Goal: Task Accomplishment & Management: Manage account settings

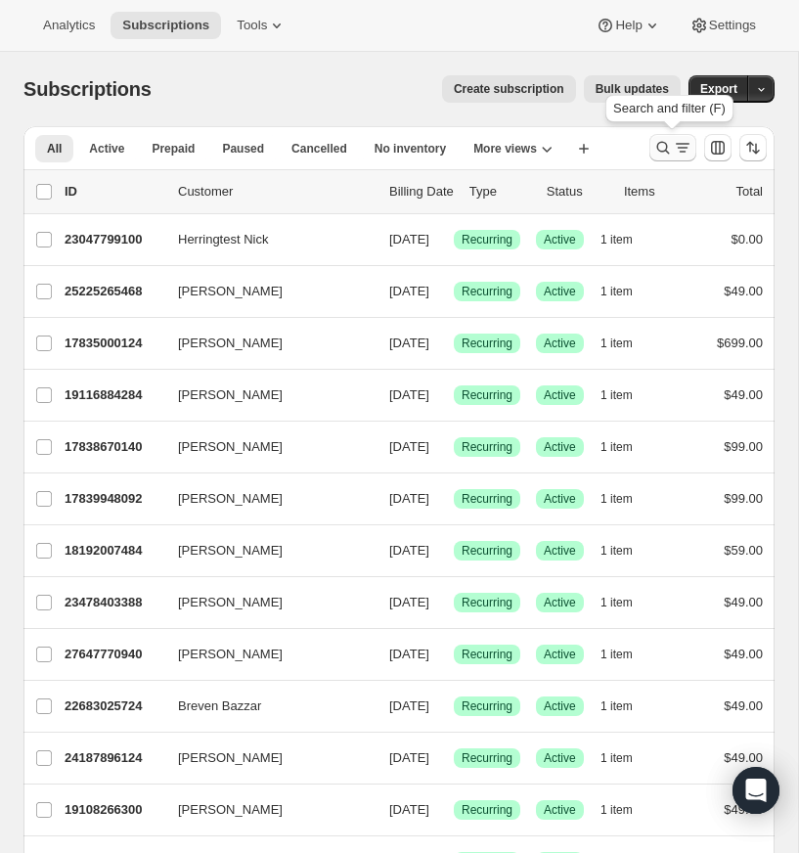
click at [660, 143] on icon "Search and filter results" at bounding box center [663, 148] width 20 height 20
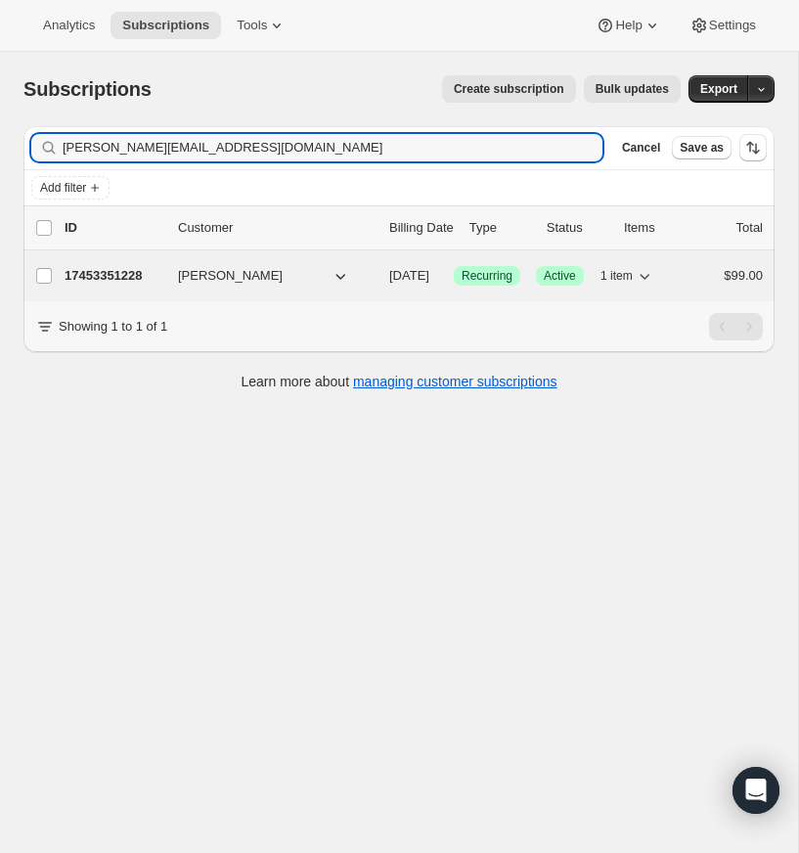
type input "[PERSON_NAME][EMAIL_ADDRESS][DOMAIN_NAME]"
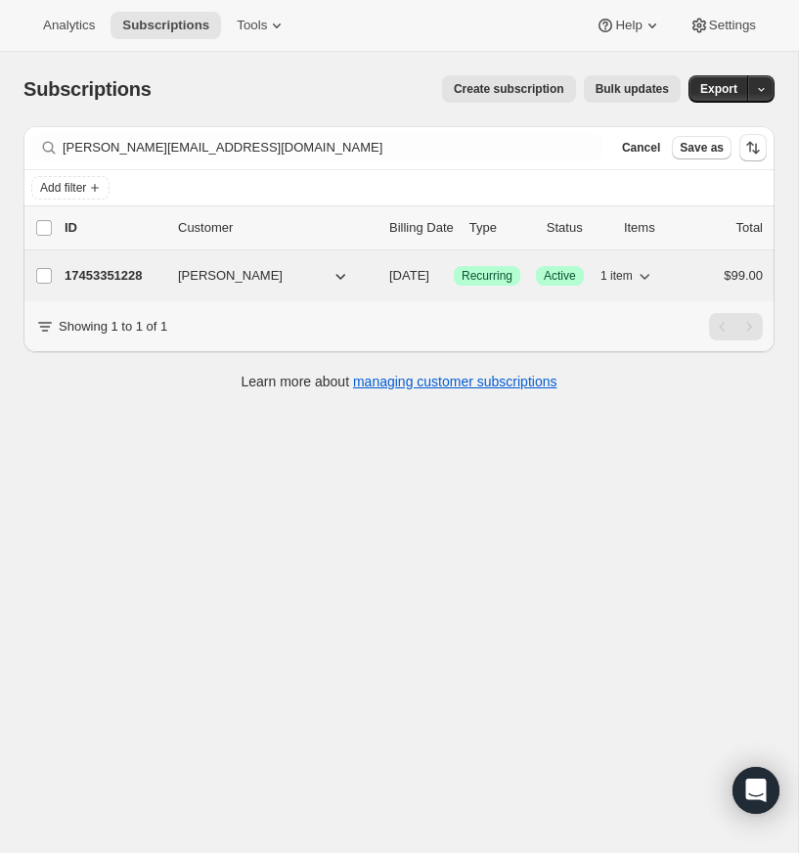
click at [107, 271] on p "17453351228" at bounding box center [114, 276] width 98 height 20
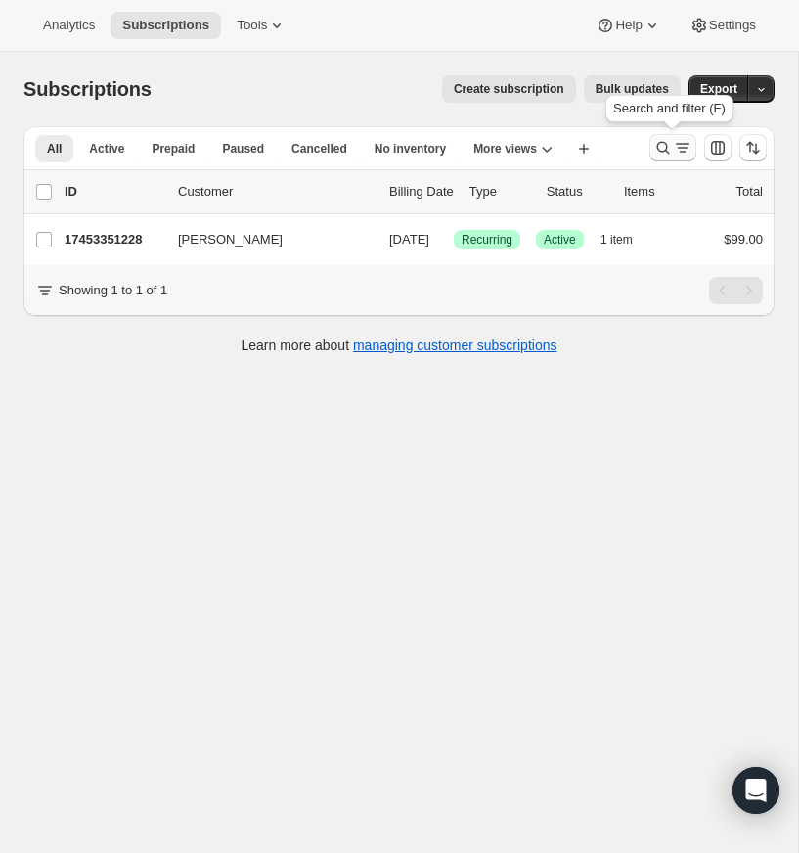
click at [662, 145] on icon "Search and filter results" at bounding box center [663, 148] width 20 height 20
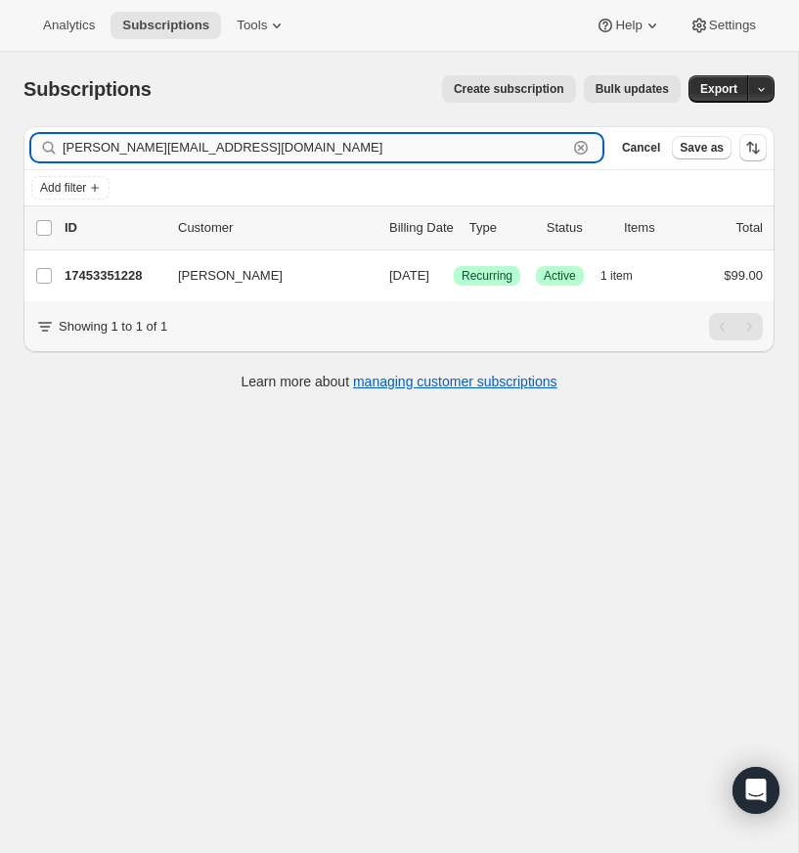
click at [579, 141] on icon "button" at bounding box center [581, 148] width 14 height 14
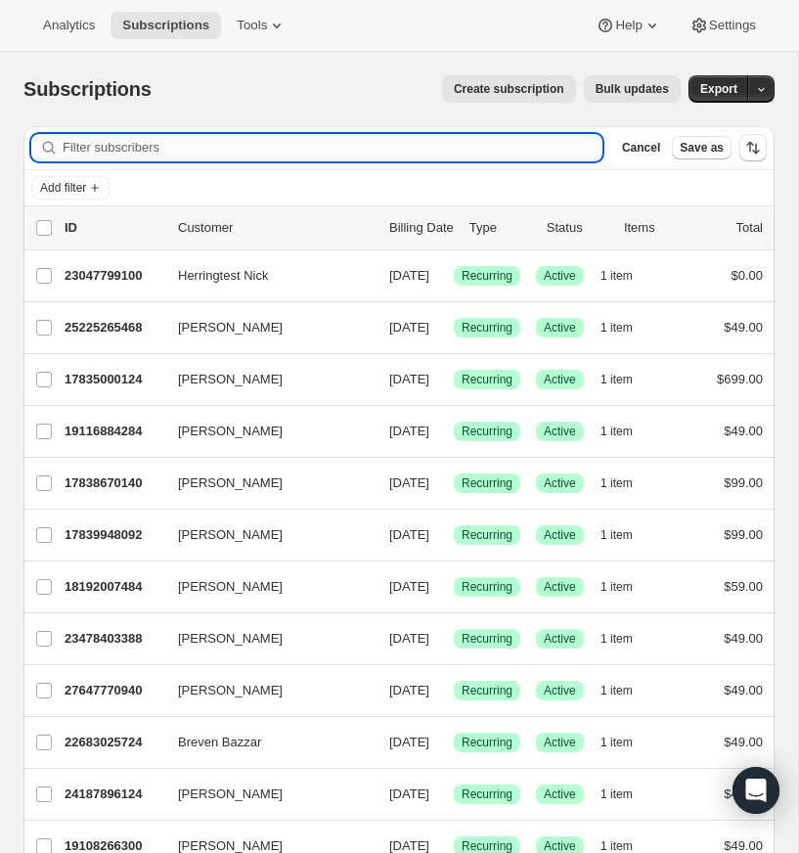
paste input "rivsandwells@gmail.com"
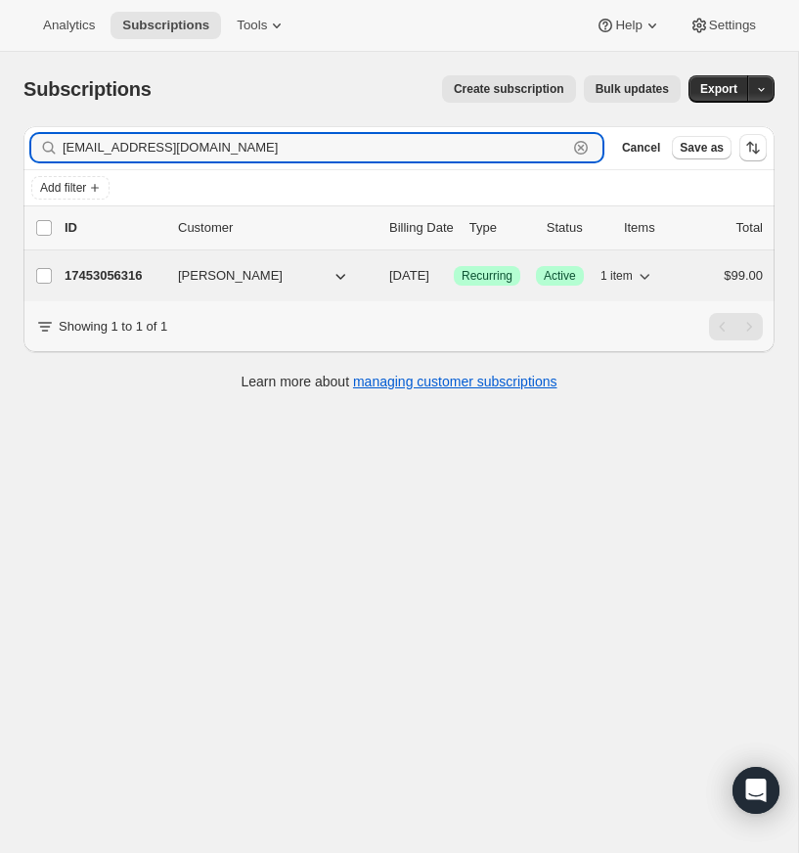
type input "rivsandwells@gmail.com"
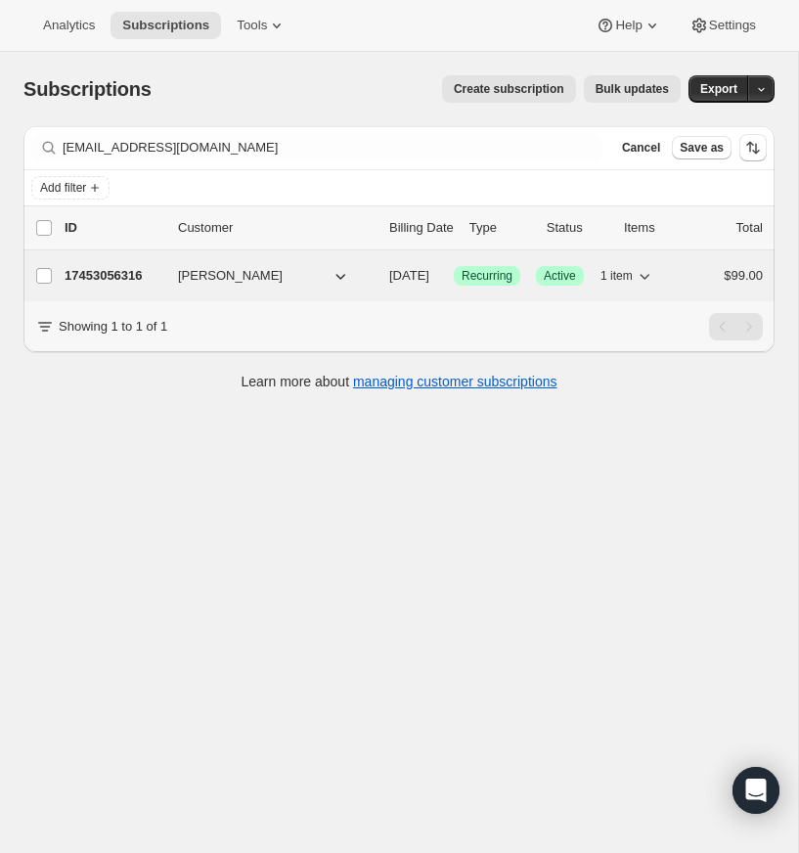
click at [107, 274] on p "17453056316" at bounding box center [114, 276] width 98 height 20
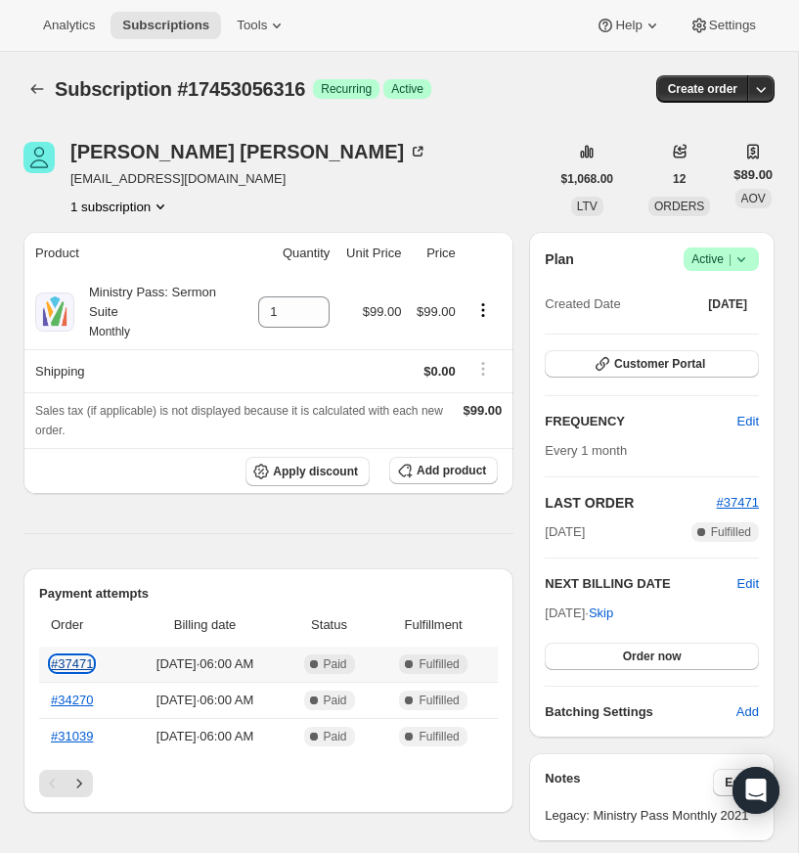
click at [76, 671] on link "#37471" at bounding box center [72, 663] width 42 height 15
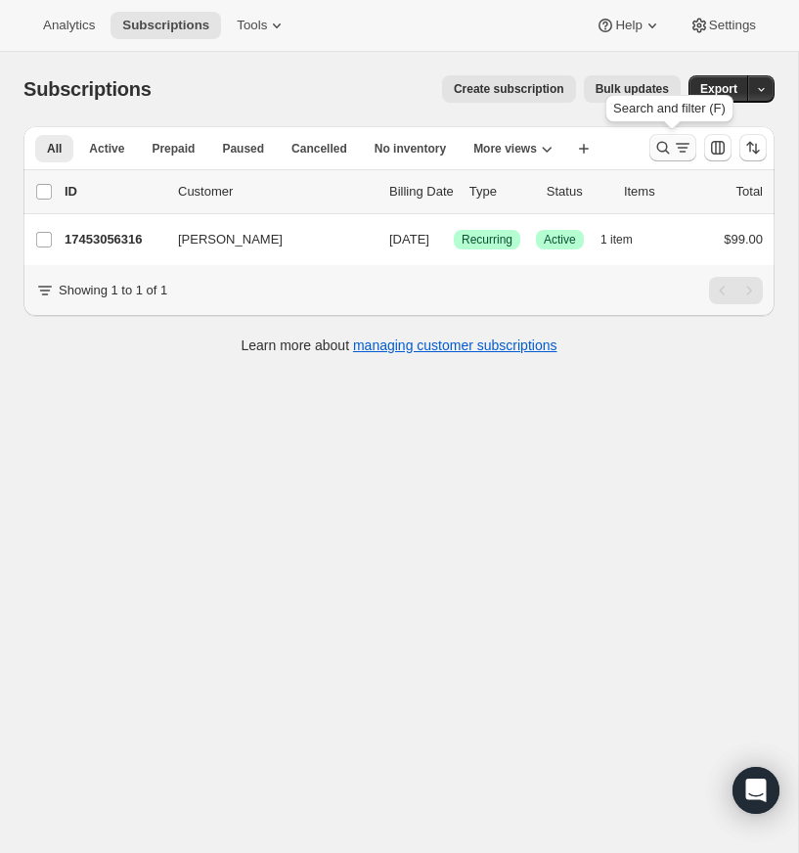
click at [662, 142] on icon "Search and filter results" at bounding box center [663, 148] width 13 height 13
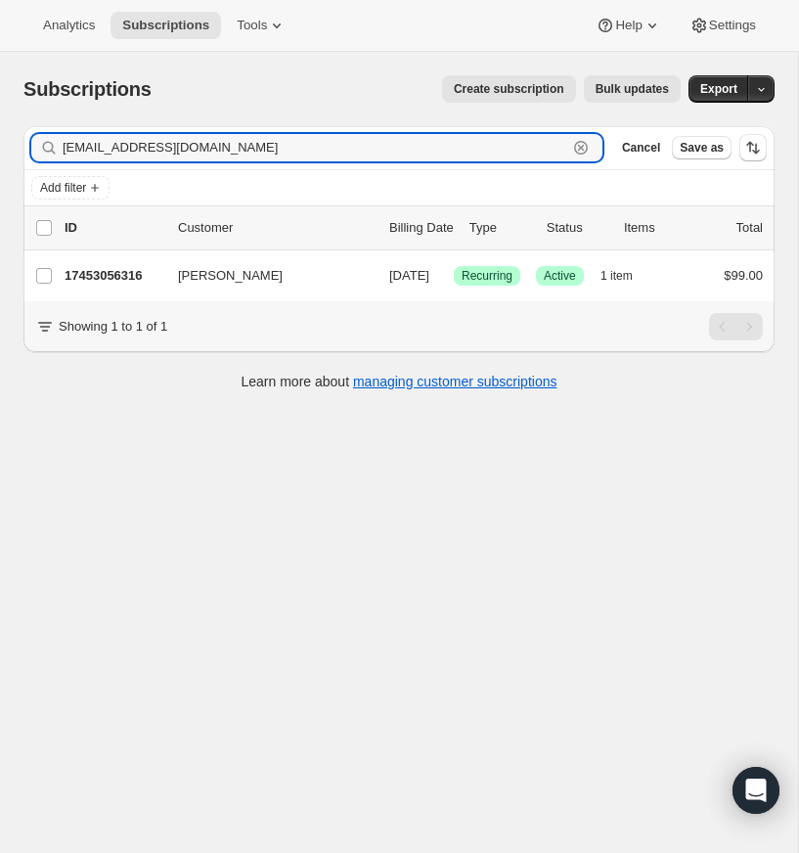
click at [580, 143] on icon "button" at bounding box center [581, 148] width 20 height 20
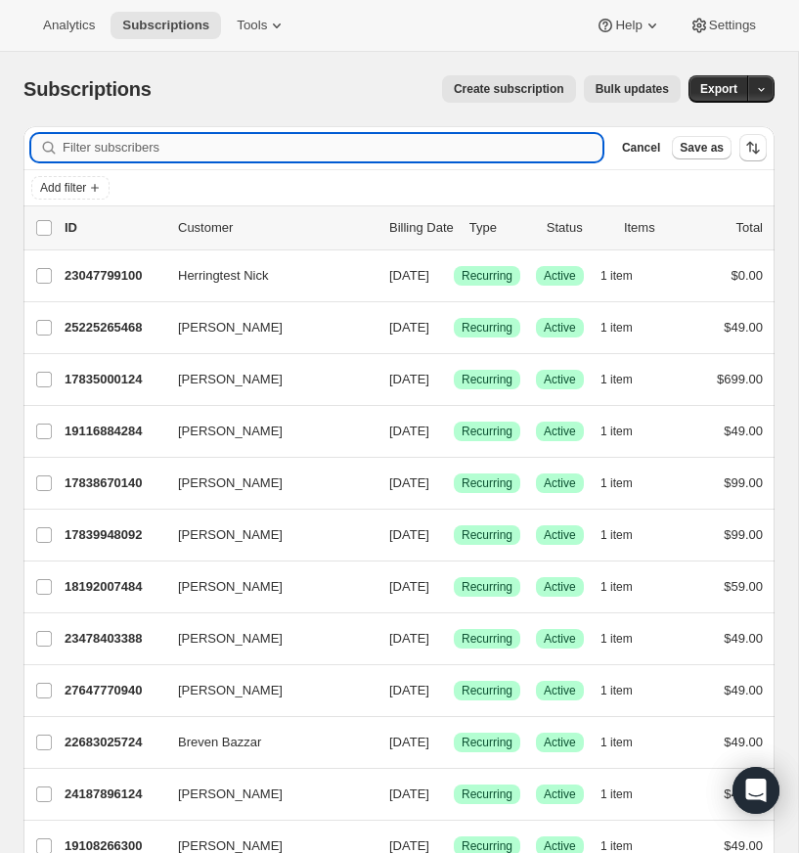
paste input "colley@hopecitymemphis.com"
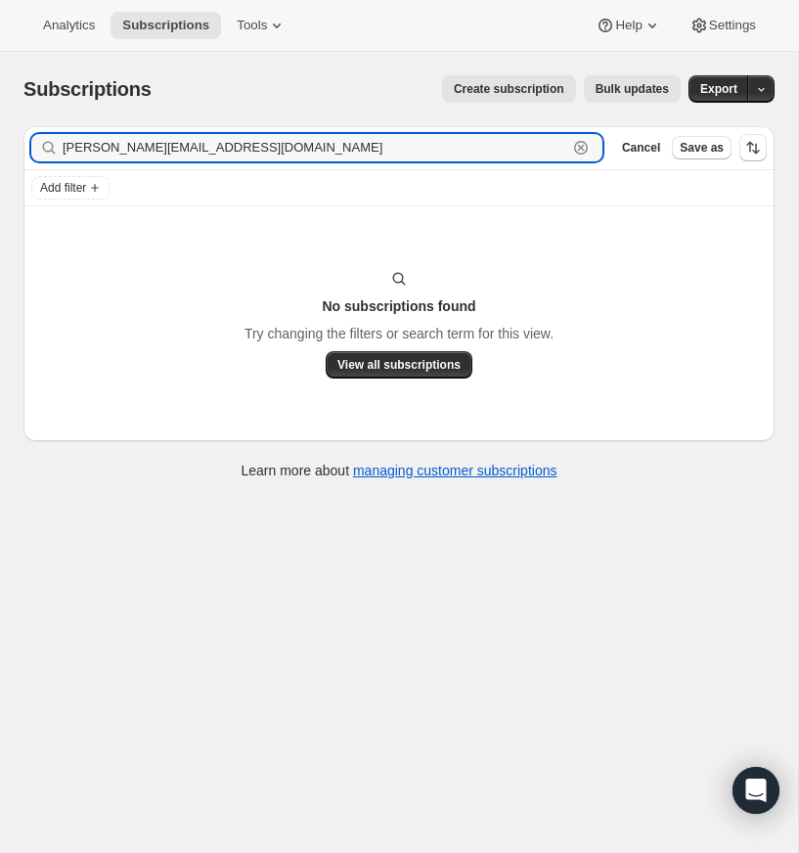
type input "colley@hopecitymemphis.com"
click at [254, 146] on input "colley@hopecitymemphis.com" at bounding box center [315, 147] width 505 height 27
drag, startPoint x: 580, startPoint y: 143, endPoint x: 332, endPoint y: 171, distance: 249.0
click at [579, 143] on icon "button" at bounding box center [581, 148] width 20 height 20
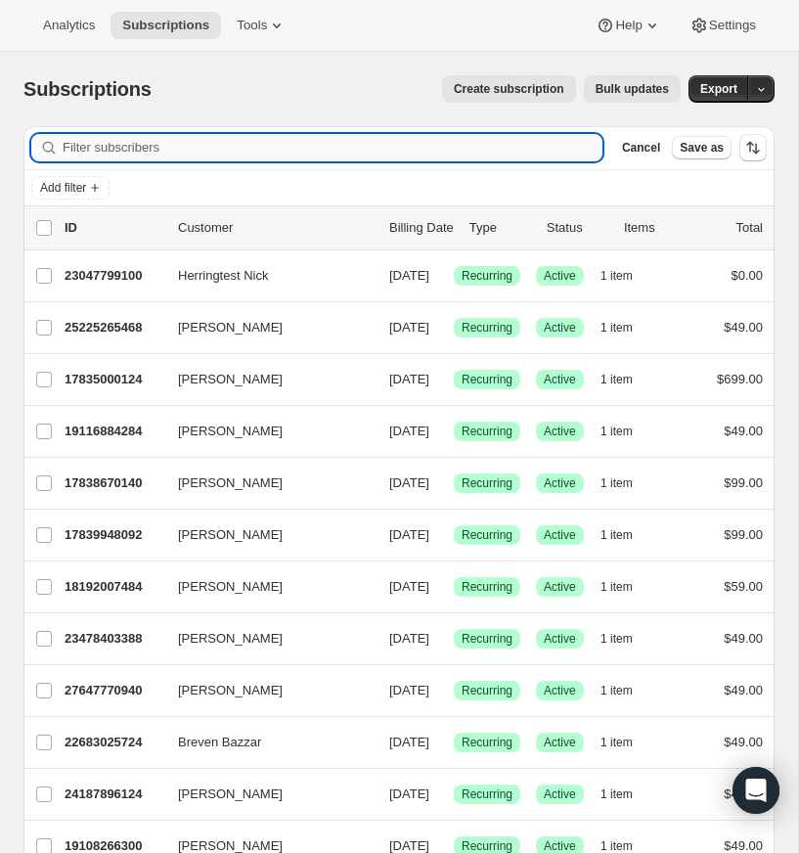
paste input "[EMAIL_ADDRESS][DOMAIN_NAME]"
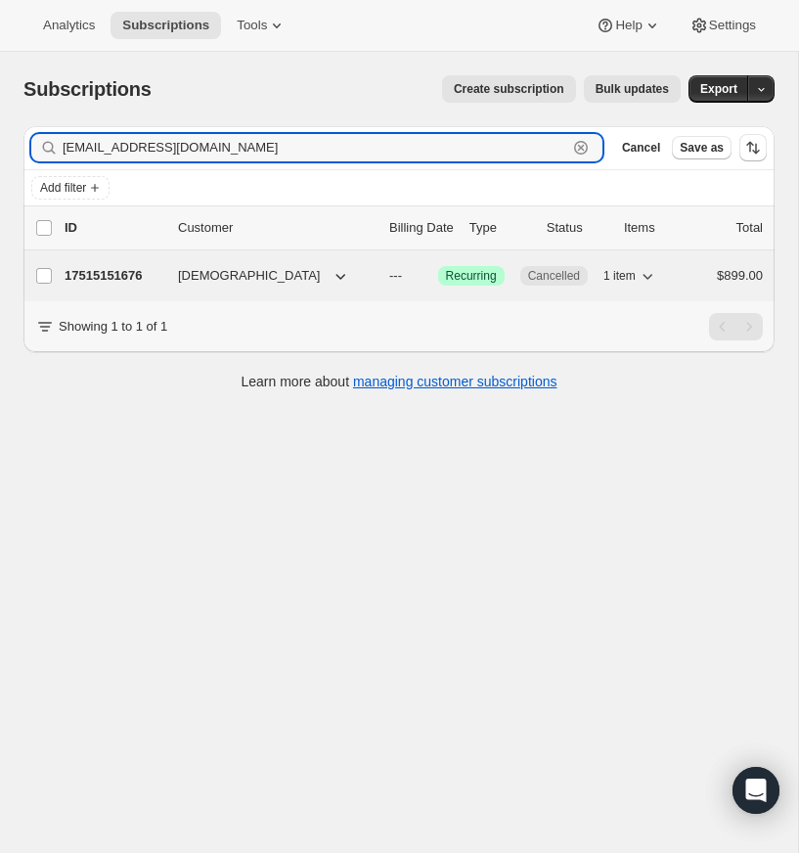
type input "[EMAIL_ADDRESS][DOMAIN_NAME]"
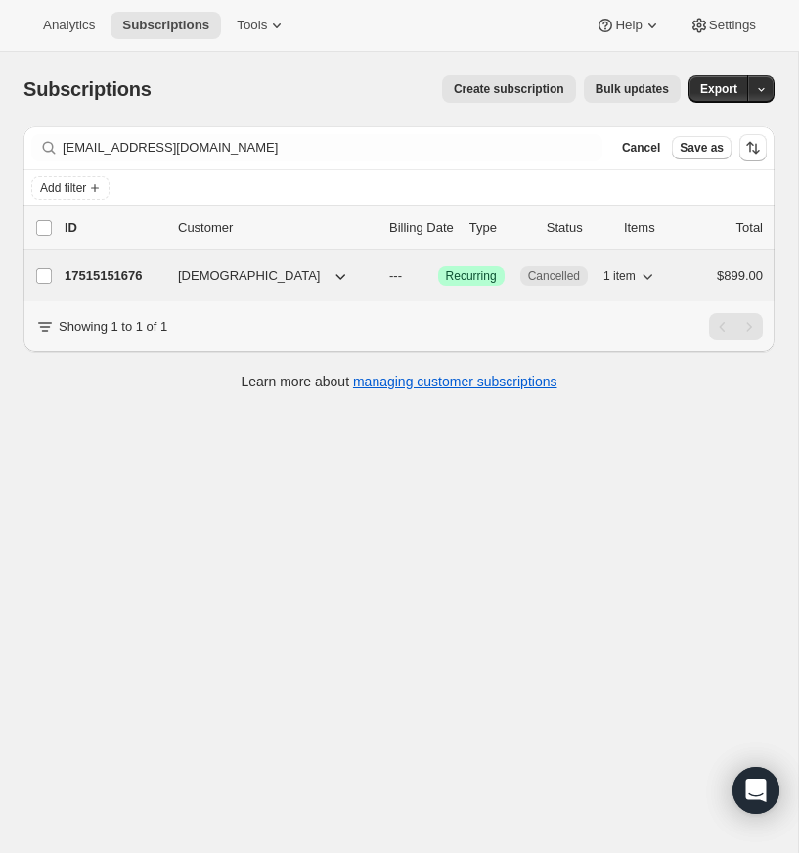
click at [128, 268] on p "17515151676" at bounding box center [114, 276] width 98 height 20
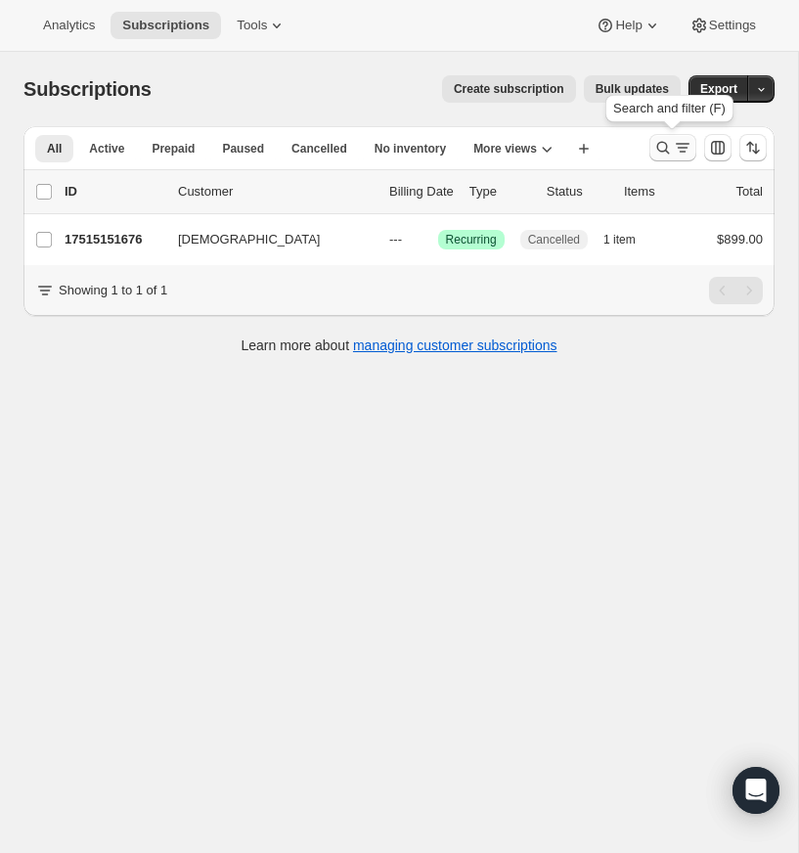
click at [659, 144] on icon "Search and filter results" at bounding box center [663, 148] width 20 height 20
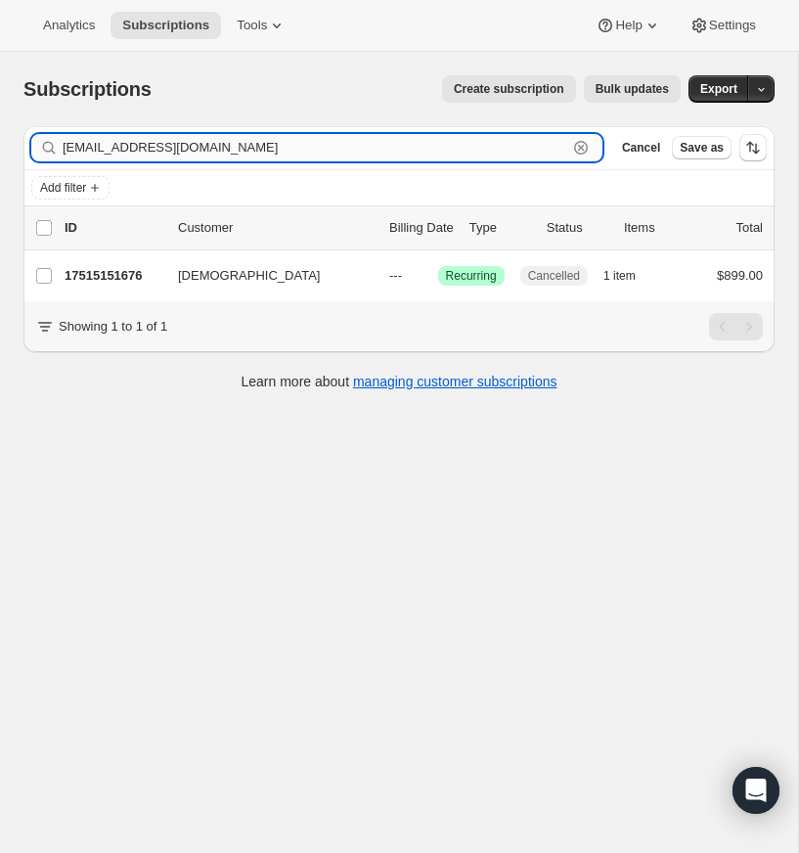
click at [580, 145] on icon "button" at bounding box center [581, 148] width 20 height 20
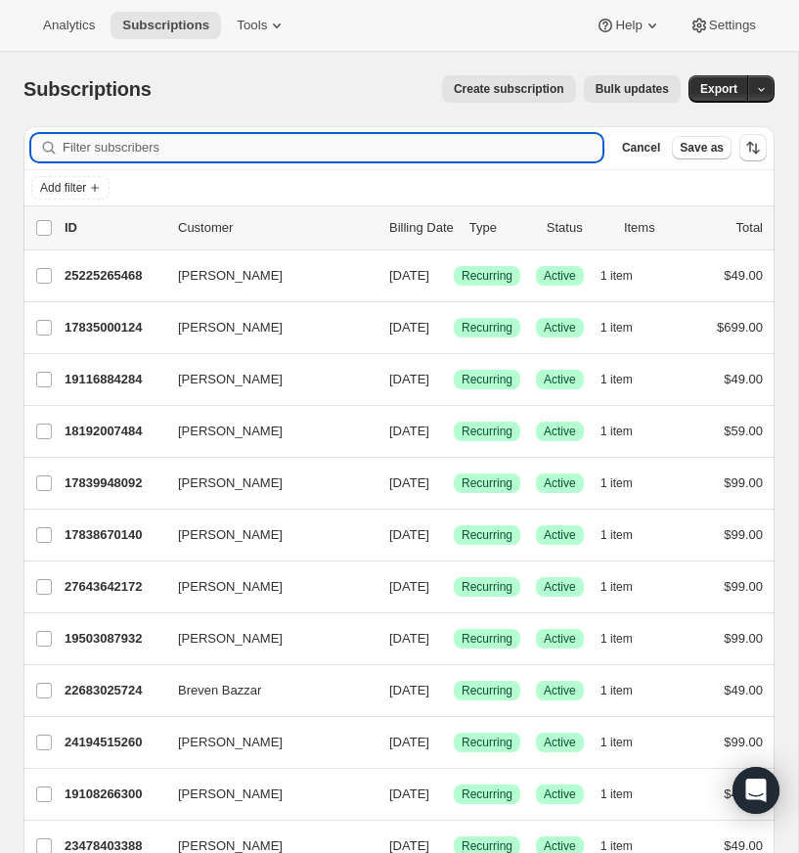
paste input "[PERSON_NAME][EMAIL_ADDRESS][PERSON_NAME][DOMAIN_NAME]"
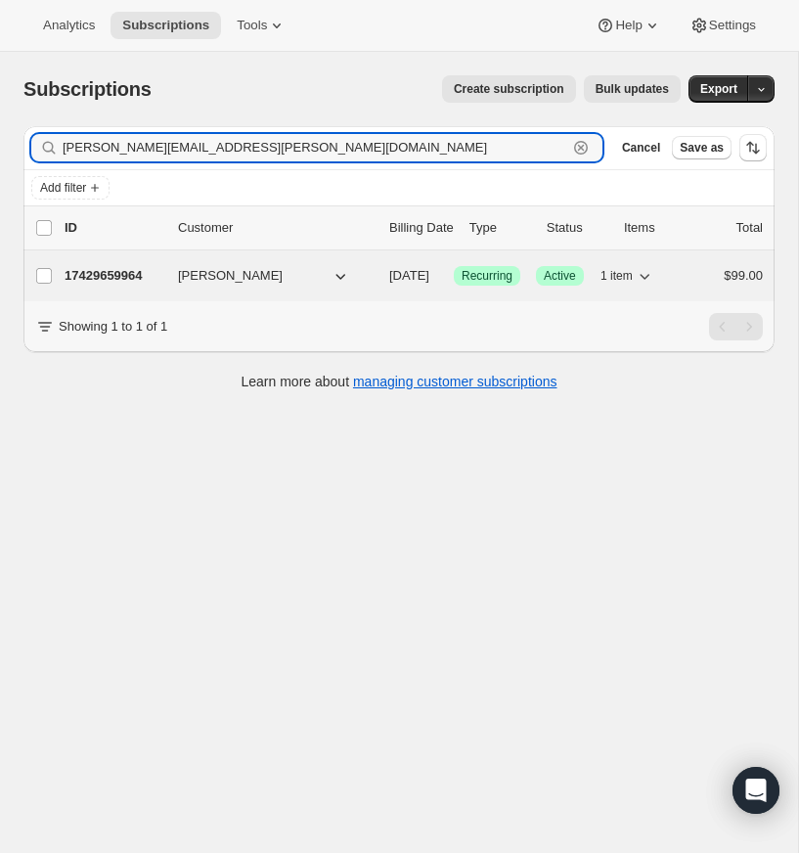
type input "[PERSON_NAME][EMAIL_ADDRESS][PERSON_NAME][DOMAIN_NAME]"
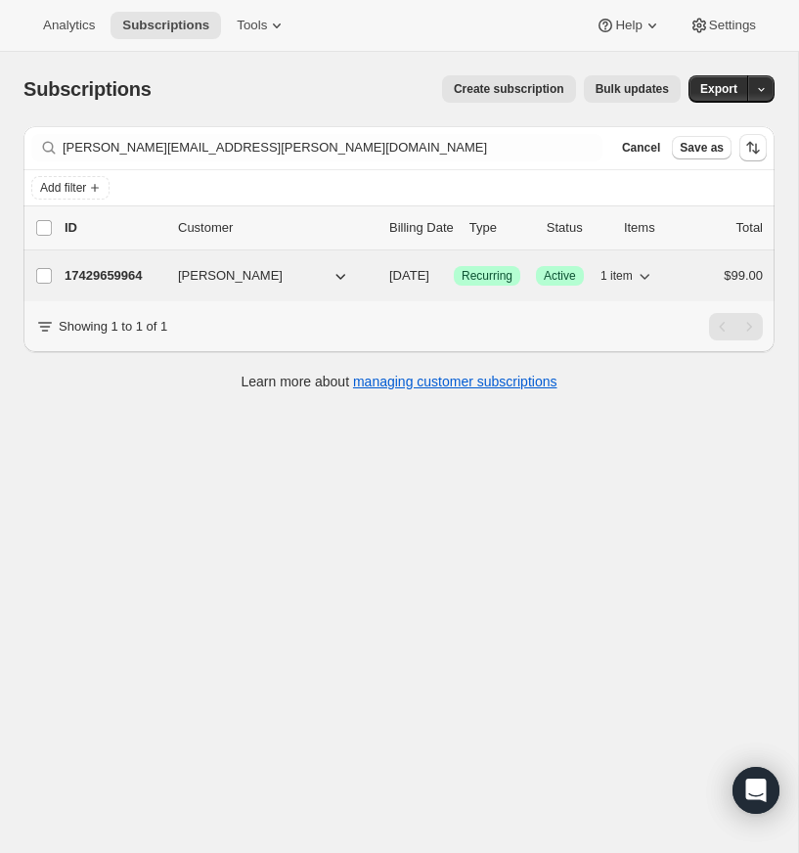
click at [109, 272] on p "17429659964" at bounding box center [114, 276] width 98 height 20
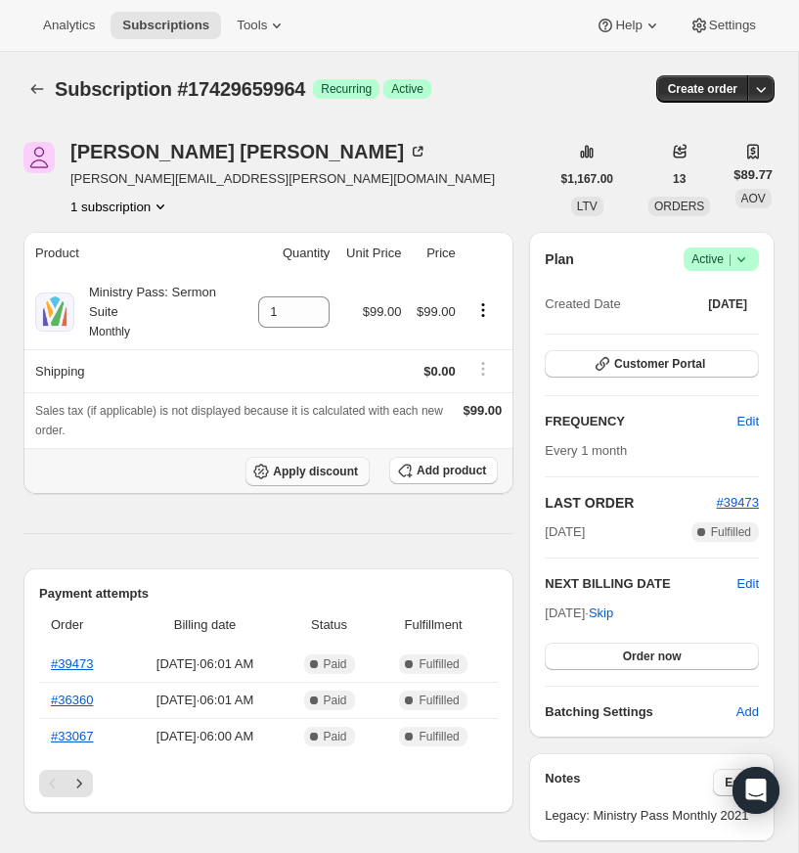
click at [300, 479] on span "Apply discount" at bounding box center [315, 471] width 85 height 16
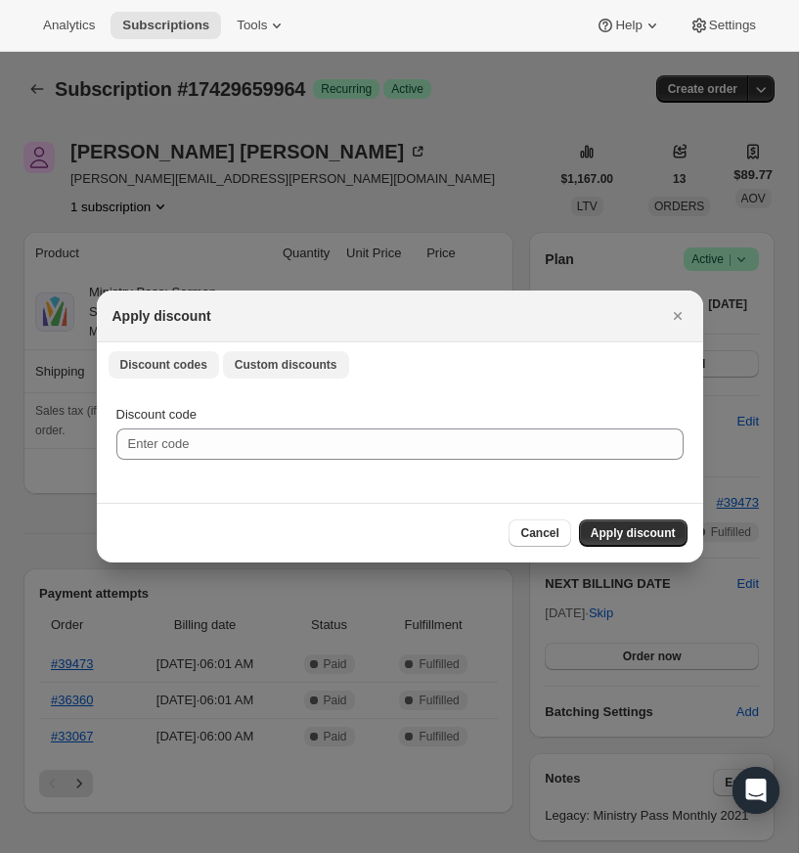
click at [298, 362] on span "Custom discounts" at bounding box center [286, 365] width 103 height 16
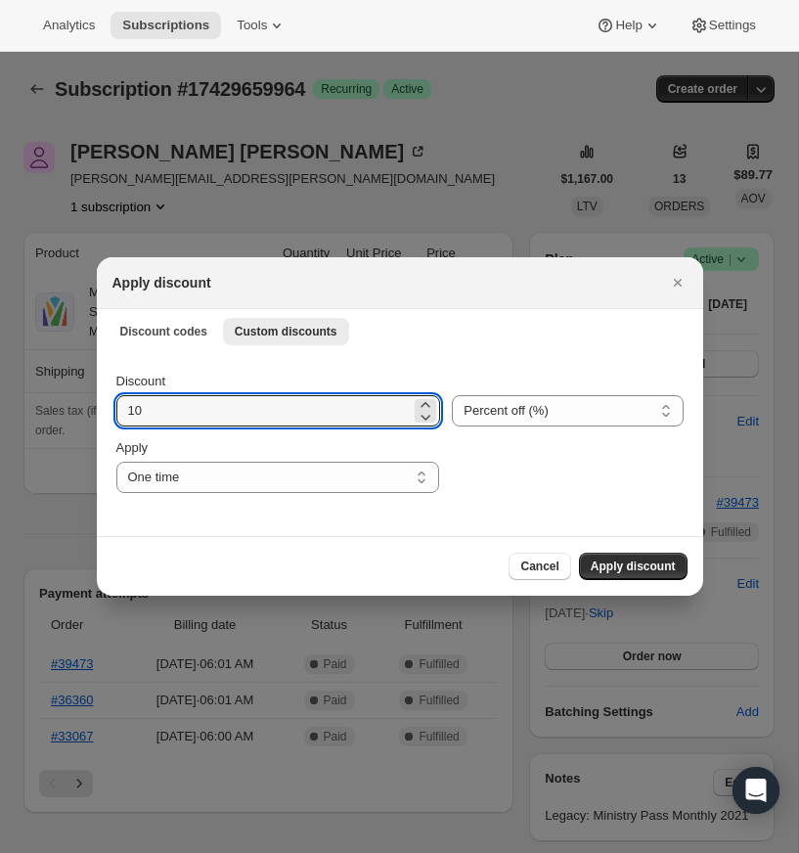
drag, startPoint x: 148, startPoint y: 412, endPoint x: 106, endPoint y: 413, distance: 42.1
click at [110, 412] on div "Discount 10 Percent off (%) Amount off ($) Percent off (%) Apply One time Speci…" at bounding box center [400, 444] width 606 height 184
type input "50"
click at [498, 408] on select "Percent off (%) Amount off ($)" at bounding box center [567, 410] width 231 height 31
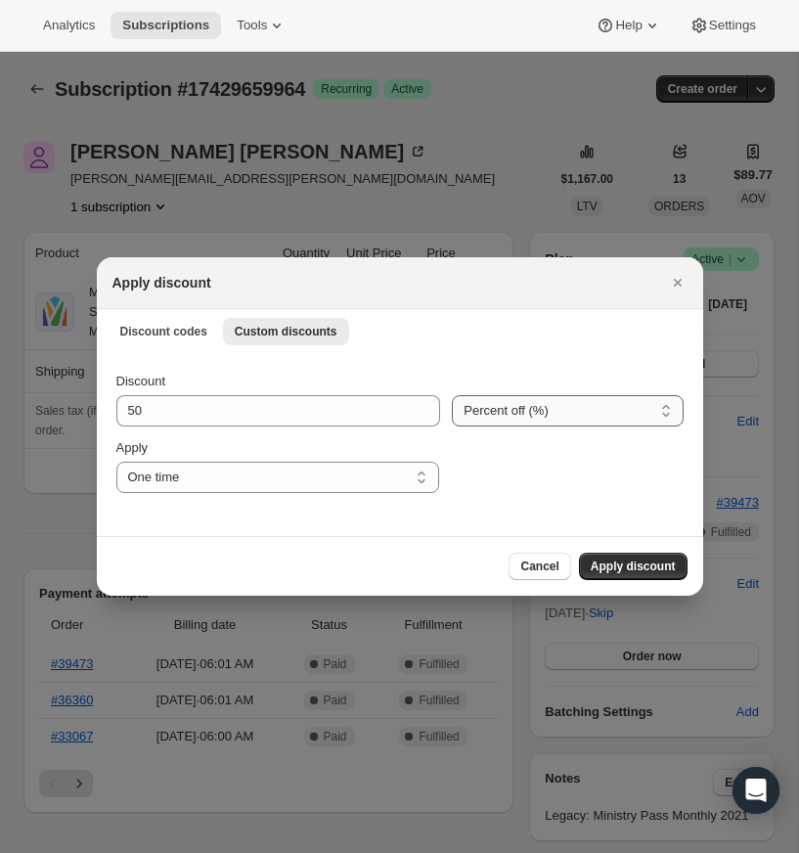
select select "fixed"
click at [452, 395] on select "Percent off (%) Amount off ($)" at bounding box center [567, 410] width 231 height 31
click at [425, 473] on select "One time Specify instances... Indefinitely" at bounding box center [277, 477] width 323 height 31
click at [116, 462] on select "One time Specify instances... Indefinitely" at bounding box center [277, 477] width 323 height 31
click at [432, 472] on select "One time Specify instances... Indefinitely" at bounding box center [280, 477] width 328 height 31
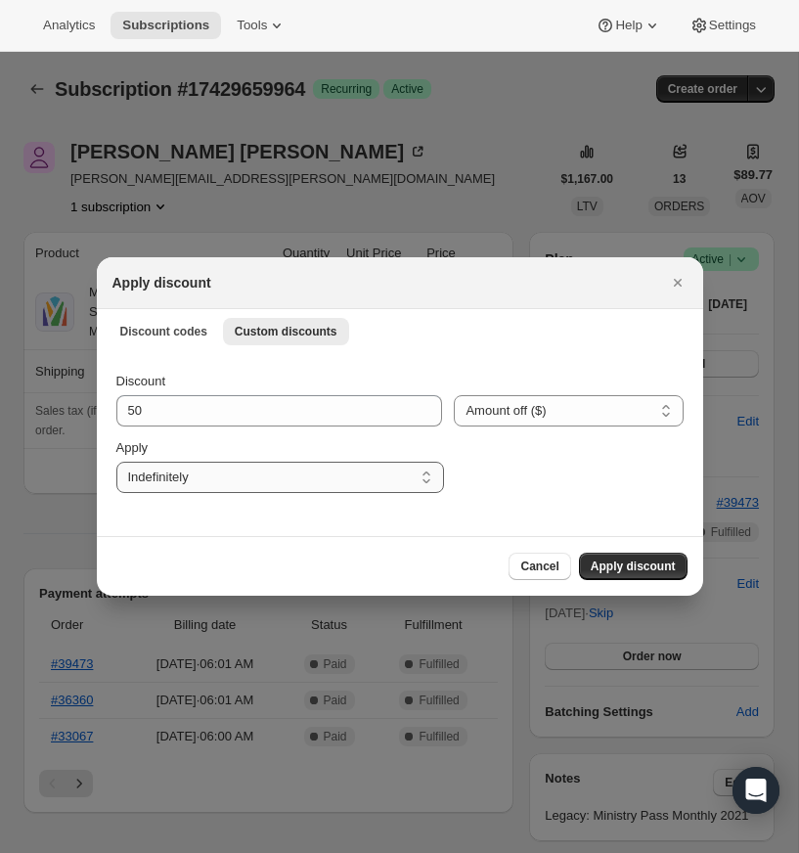
select select "specific"
click at [116, 462] on select "One time Specify instances... Indefinitely" at bounding box center [280, 477] width 328 height 31
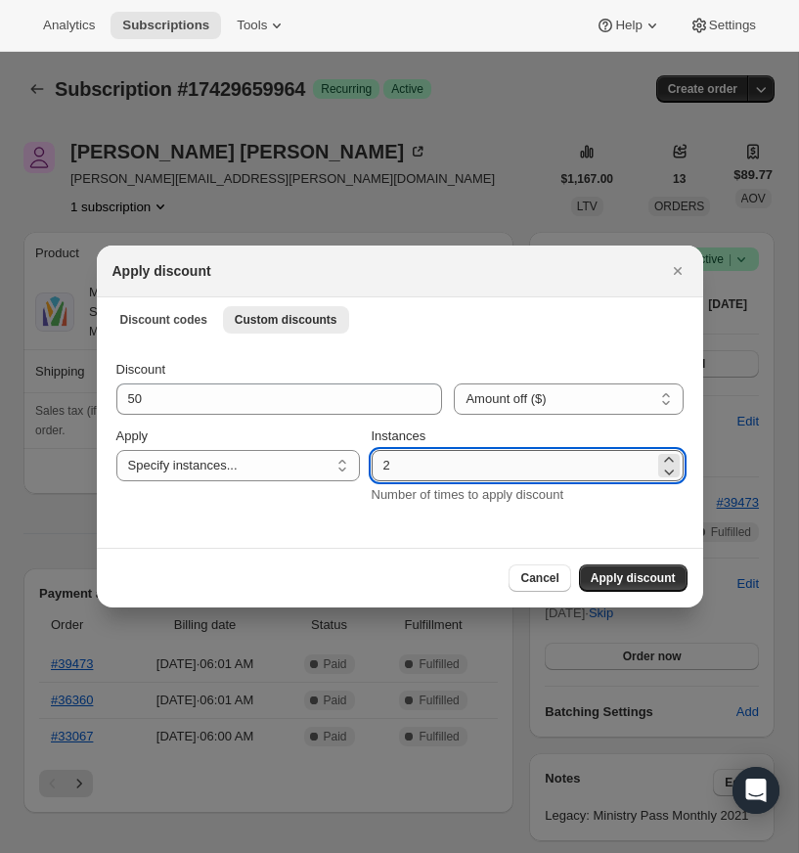
drag, startPoint x: 397, startPoint y: 468, endPoint x: 379, endPoint y: 469, distance: 17.6
click at [380, 469] on input "2" at bounding box center [513, 465] width 283 height 31
type input "24"
click at [628, 572] on span "Apply discount" at bounding box center [633, 578] width 85 height 16
